Goal: Task Accomplishment & Management: Manage account settings

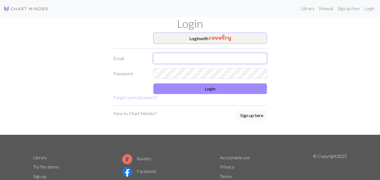
click at [164, 61] on input "text" at bounding box center [210, 58] width 114 height 11
type input "[EMAIL_ADDRESS][DOMAIN_NAME]"
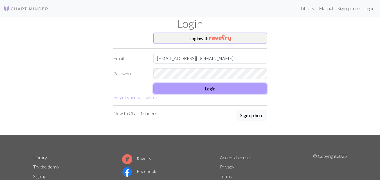
click at [216, 90] on button "Login" at bounding box center [210, 89] width 114 height 11
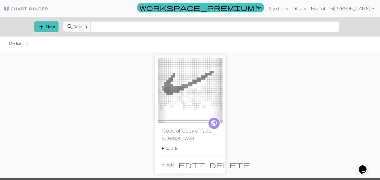
click at [217, 89] on span at bounding box center [217, 90] width 9 height 9
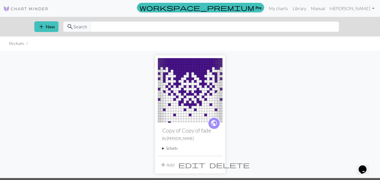
click at [217, 89] on span at bounding box center [217, 90] width 9 height 9
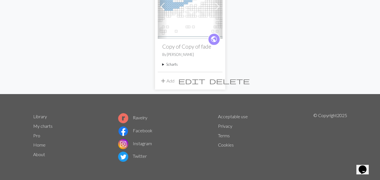
scroll to position [85, 0]
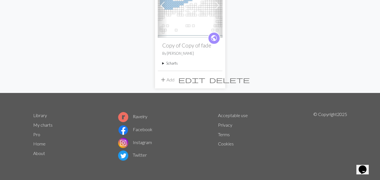
click at [176, 64] on summary "5 charts" at bounding box center [190, 63] width 56 height 5
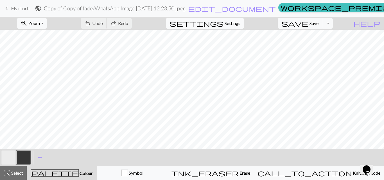
click at [224, 23] on span "settings" at bounding box center [197, 23] width 54 height 8
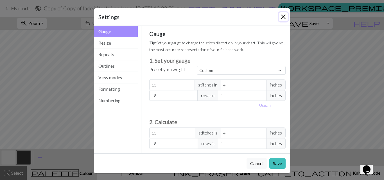
click at [285, 15] on button "Close" at bounding box center [283, 16] width 9 height 9
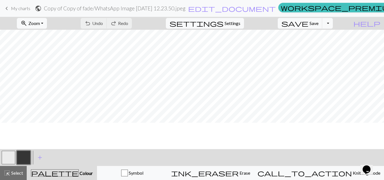
scroll to position [68, 0]
click at [240, 21] on span "Settings" at bounding box center [233, 23] width 16 height 7
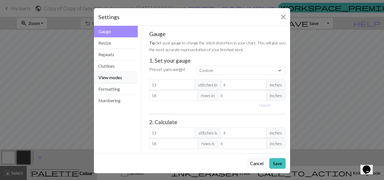
click at [108, 78] on button "View modes" at bounding box center [116, 78] width 44 height 12
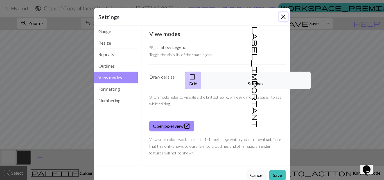
click at [283, 18] on button "Close" at bounding box center [283, 16] width 9 height 9
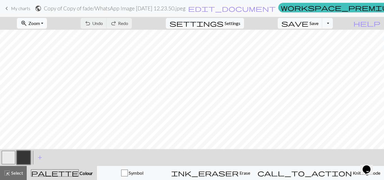
click at [40, 24] on span "Zoom" at bounding box center [34, 23] width 12 height 5
click at [47, 66] on button "50%" at bounding box center [39, 67] width 44 height 9
click at [47, 23] on button "zoom_in Zoom Zoom" at bounding box center [32, 23] width 30 height 11
click at [44, 77] on button "100%" at bounding box center [39, 76] width 44 height 9
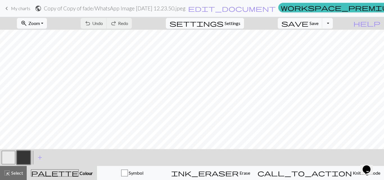
click at [235, 19] on button "settings Settings" at bounding box center [205, 23] width 78 height 11
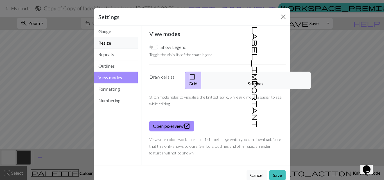
click at [116, 42] on button "Resize" at bounding box center [116, 43] width 44 height 12
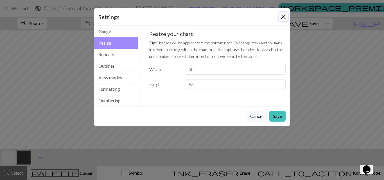
click at [286, 15] on button "Close" at bounding box center [283, 16] width 9 height 9
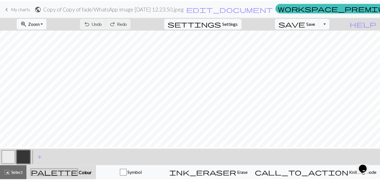
scroll to position [28, 0]
